Goal: Obtain resource: Download file/media

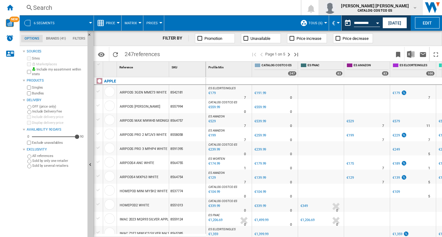
click at [416, 8] on md-icon "button" at bounding box center [415, 7] width 5 height 5
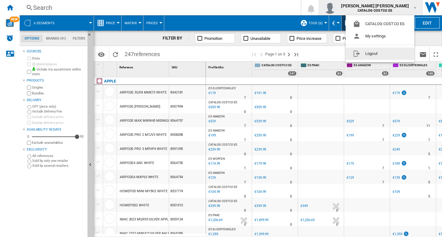
click at [370, 53] on button "Logout" at bounding box center [380, 54] width 69 height 12
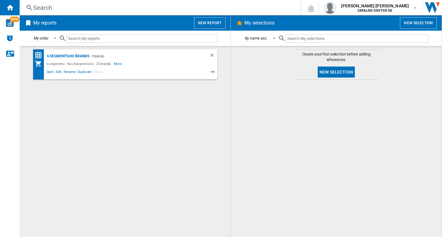
click at [225, 23] on button "New report" at bounding box center [210, 23] width 32 height 12
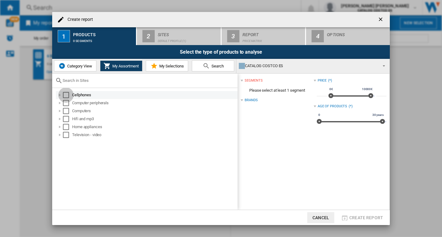
click at [65, 96] on div "Select" at bounding box center [66, 95] width 6 height 6
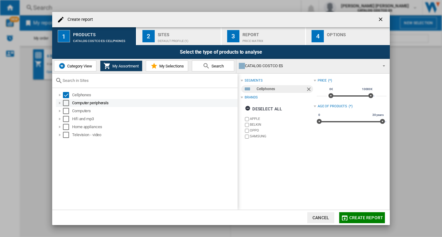
click at [65, 105] on div "Select" at bounding box center [66, 103] width 6 height 6
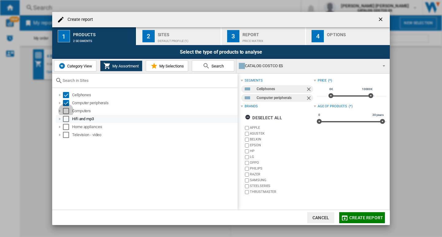
drag, startPoint x: 65, startPoint y: 112, endPoint x: 67, endPoint y: 116, distance: 4.9
click at [66, 112] on div "Select" at bounding box center [66, 111] width 6 height 6
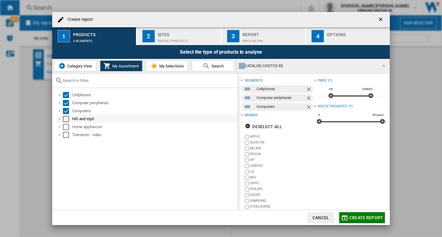
click at [66, 121] on div "Select" at bounding box center [66, 119] width 6 height 6
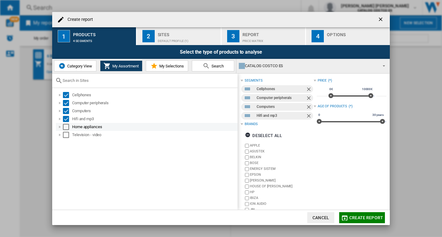
click at [66, 128] on div "Select" at bounding box center [66, 127] width 6 height 6
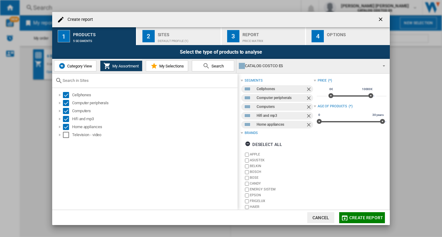
drag, startPoint x: 65, startPoint y: 134, endPoint x: 69, endPoint y: 147, distance: 13.5
click at [65, 134] on div "Select" at bounding box center [66, 135] width 6 height 6
click at [175, 26] on div "Create report" at bounding box center [221, 19] width 338 height 15
click at [173, 35] on div "Sites" at bounding box center [188, 33] width 60 height 6
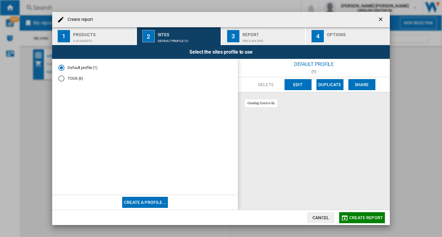
click at [60, 81] on div "TOUS (6)" at bounding box center [61, 79] width 6 height 6
click at [263, 32] on div "Report" at bounding box center [273, 33] width 60 height 6
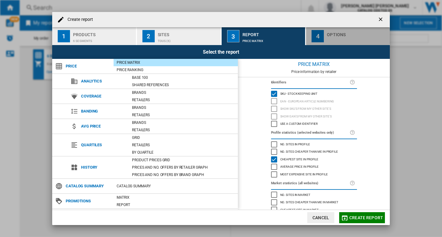
click at [349, 36] on div "button" at bounding box center [357, 39] width 60 height 6
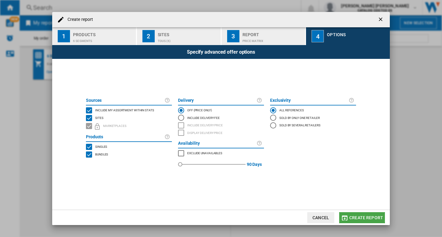
click at [362, 215] on button "Create report" at bounding box center [362, 218] width 46 height 11
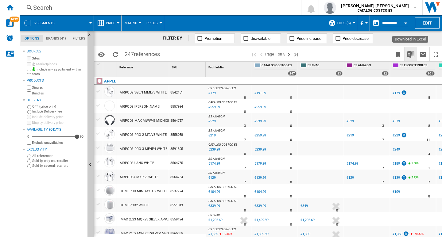
click at [411, 52] on img "Download in Excel" at bounding box center [410, 54] width 7 height 7
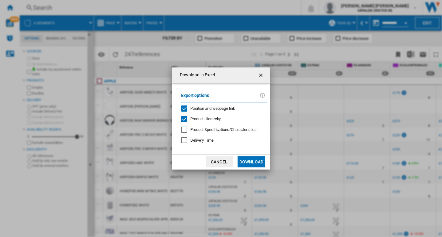
click at [252, 162] on button "Download" at bounding box center [252, 162] width 28 height 11
